Goal: Complete application form

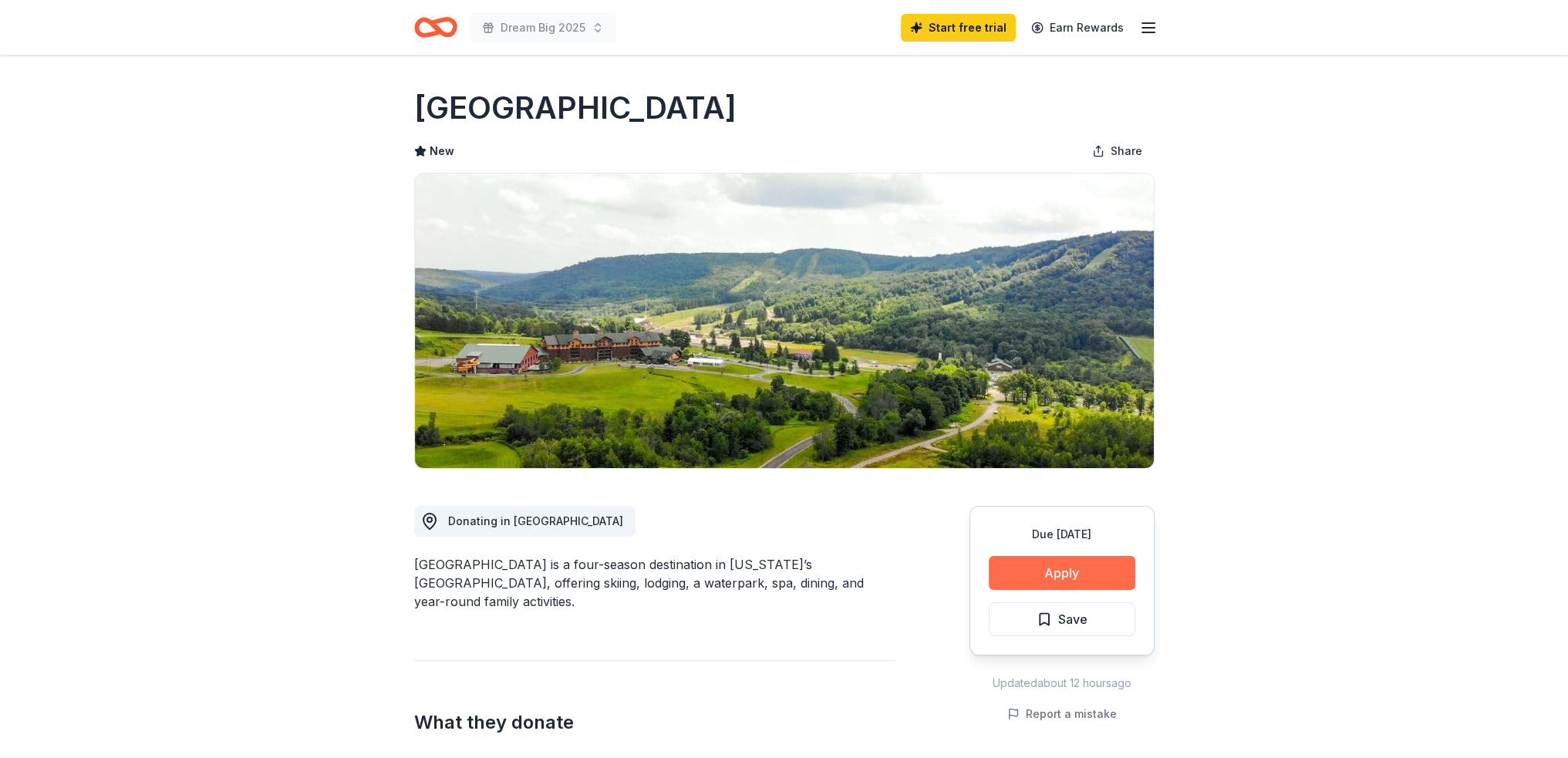
click at [1095, 574] on button "Apply" at bounding box center [1062, 573] width 147 height 34
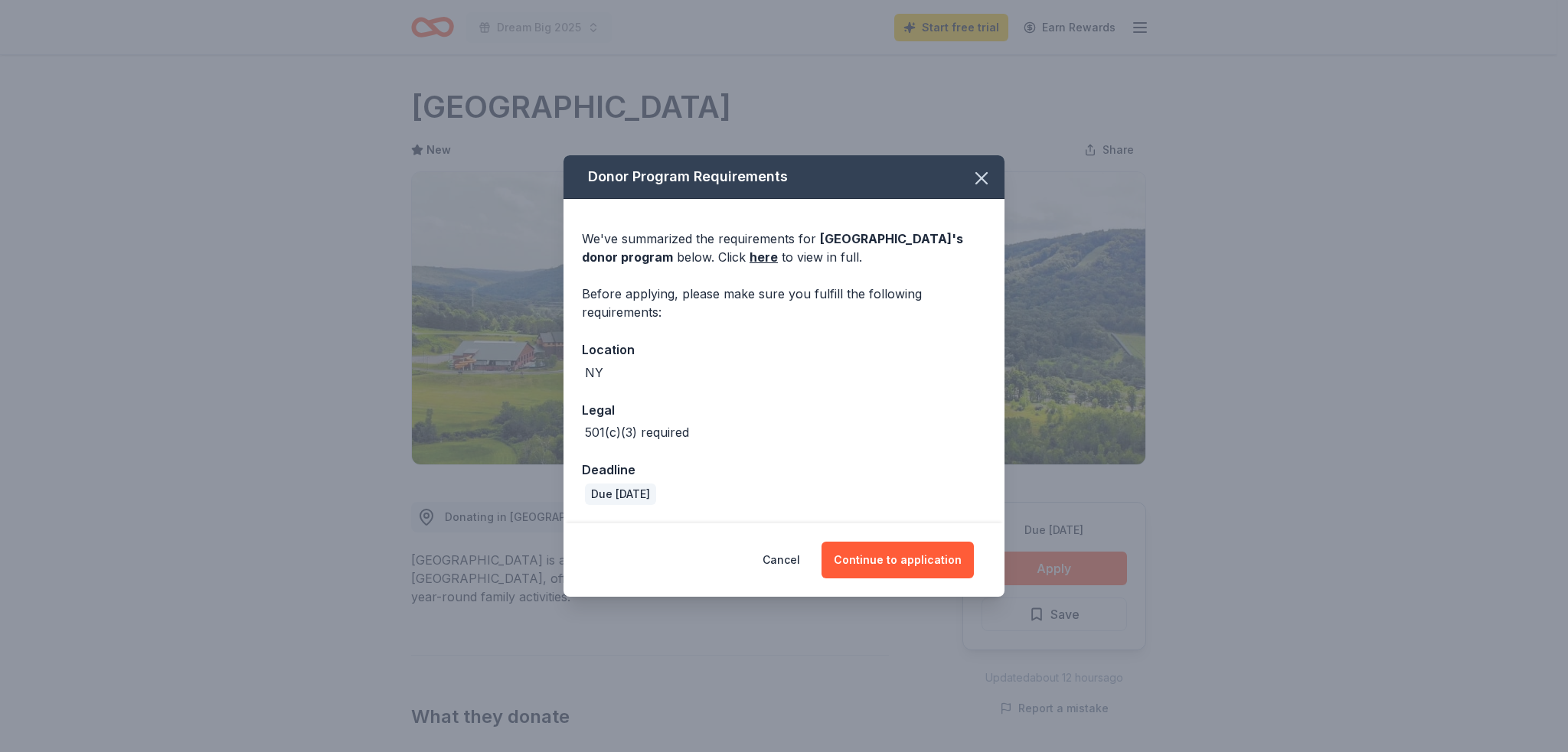
click at [880, 578] on div "Cancel Continue to application" at bounding box center [784, 561] width 441 height 74
click at [952, 556] on button "Continue to application" at bounding box center [898, 560] width 153 height 37
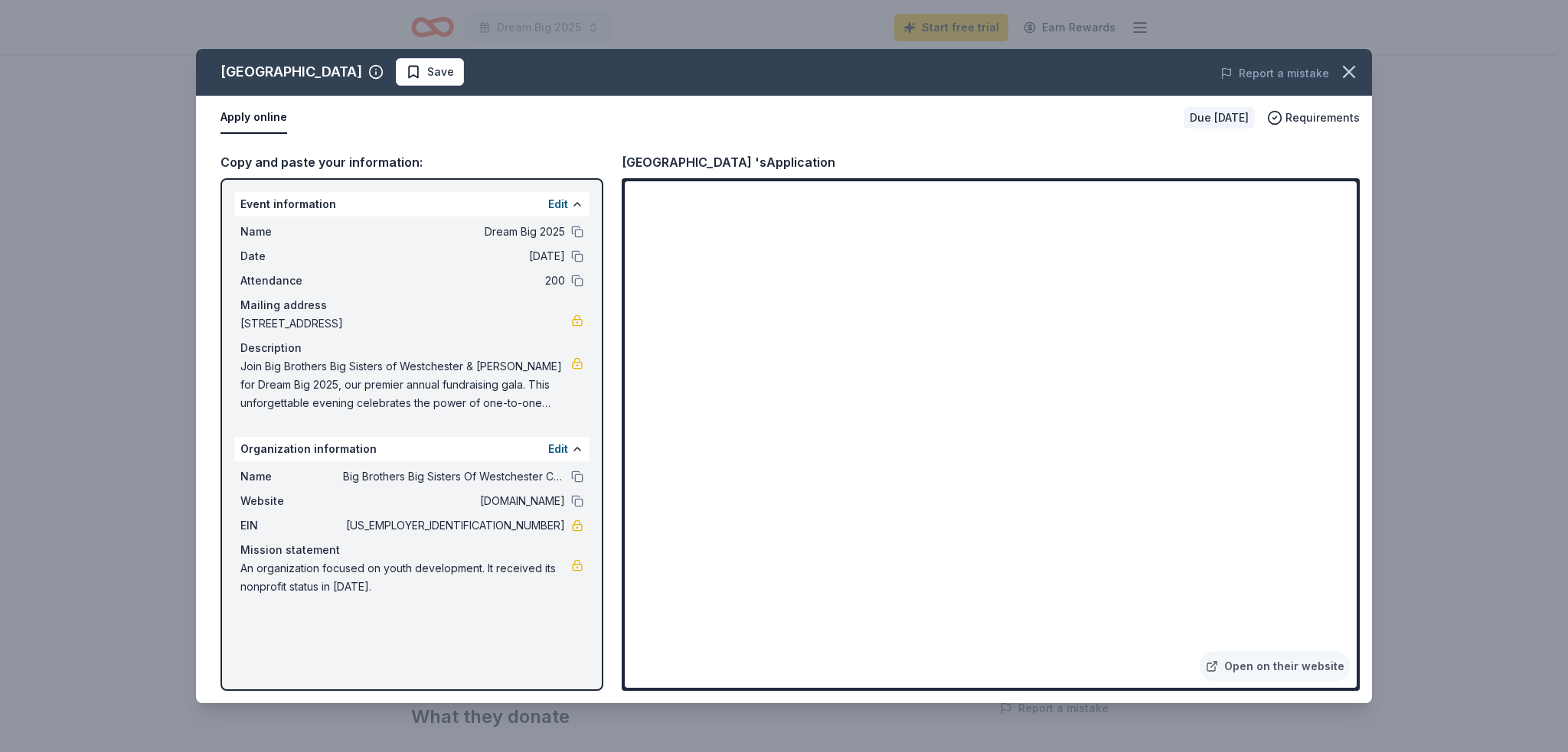
click at [246, 373] on span "Join Big Brothers Big Sisters of Westchester & [PERSON_NAME] for Dream Big 2025…" at bounding box center [406, 385] width 331 height 55
drag, startPoint x: 244, startPoint y: 356, endPoint x: 538, endPoint y: 399, distance: 297.1
click at [536, 399] on div "Description Join Big Brothers Big Sisters of Westchester & [PERSON_NAME] for Dr…" at bounding box center [412, 376] width 343 height 74
click at [577, 409] on div "Join Big Brothers Big Sisters of Westchester & [PERSON_NAME] for Dream Big 2025…" at bounding box center [412, 385] width 343 height 55
click at [567, 403] on span "Join Big Brothers Big Sisters of Westchester & [PERSON_NAME] for Dream Big 2025…" at bounding box center [406, 385] width 331 height 55
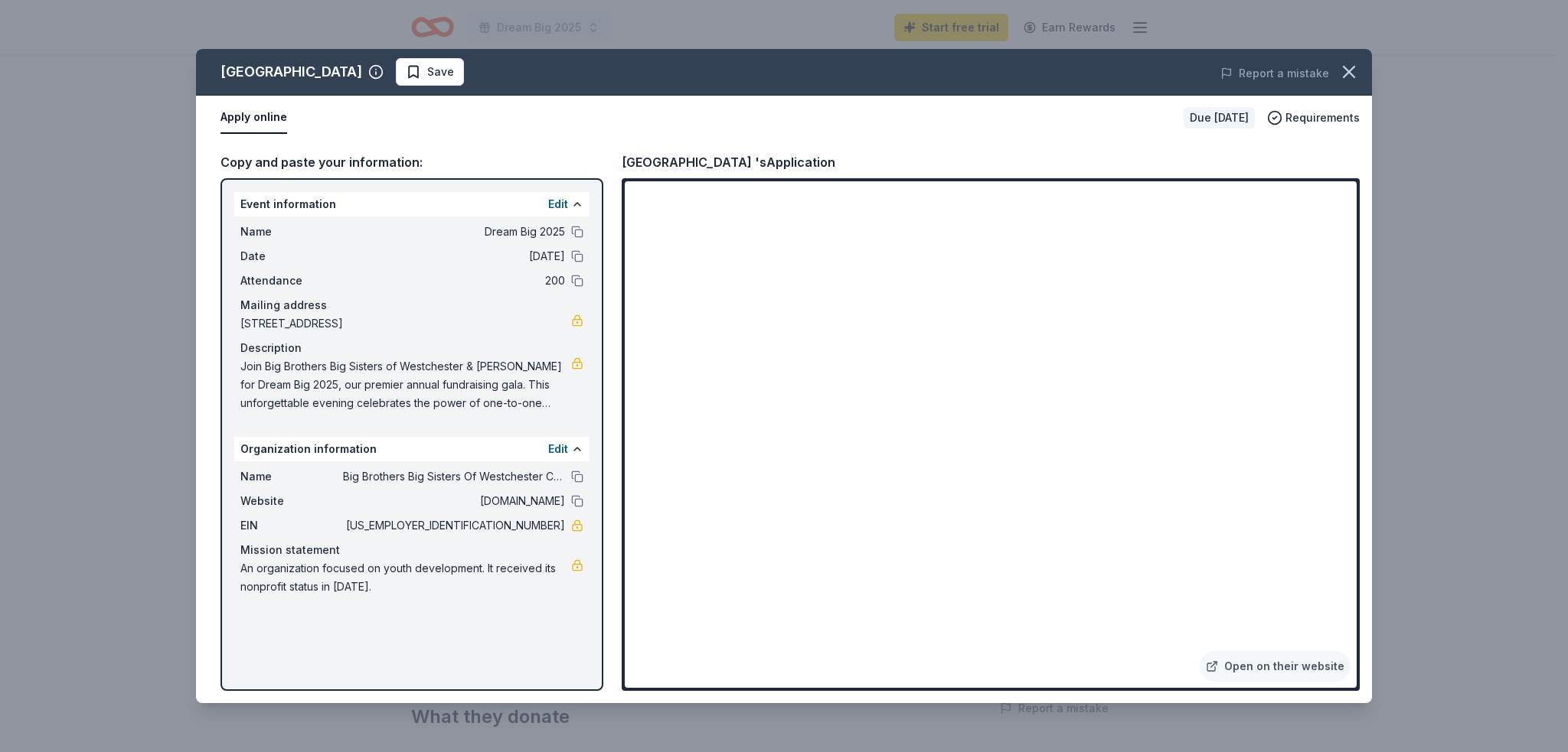
click at [567, 403] on span "Join Big Brothers Big Sisters of Westchester & [PERSON_NAME] for Dream Big 2025…" at bounding box center [406, 385] width 331 height 55
drag, startPoint x: 223, startPoint y: 69, endPoint x: 428, endPoint y: 76, distance: 205.1
click at [383, 76] on div "[GEOGRAPHIC_DATA]" at bounding box center [302, 72] width 163 height 25
